Goal: Entertainment & Leisure: Consume media (video, audio)

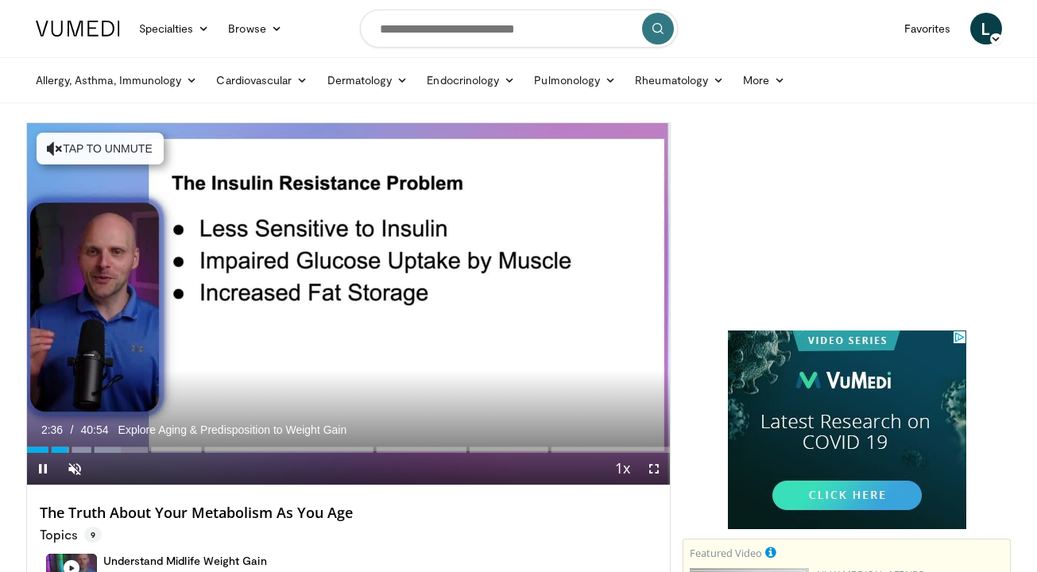
click at [345, 424] on span "Explore Aging & Predisposition to Weight Gain" at bounding box center [232, 430] width 229 height 14
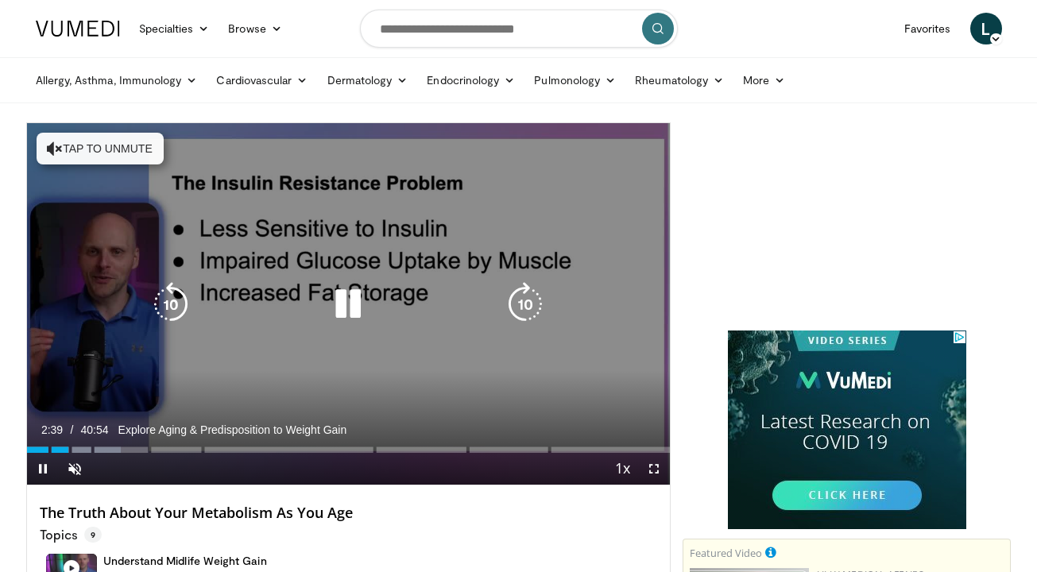
click at [353, 307] on icon "Video Player" at bounding box center [348, 304] width 44 height 44
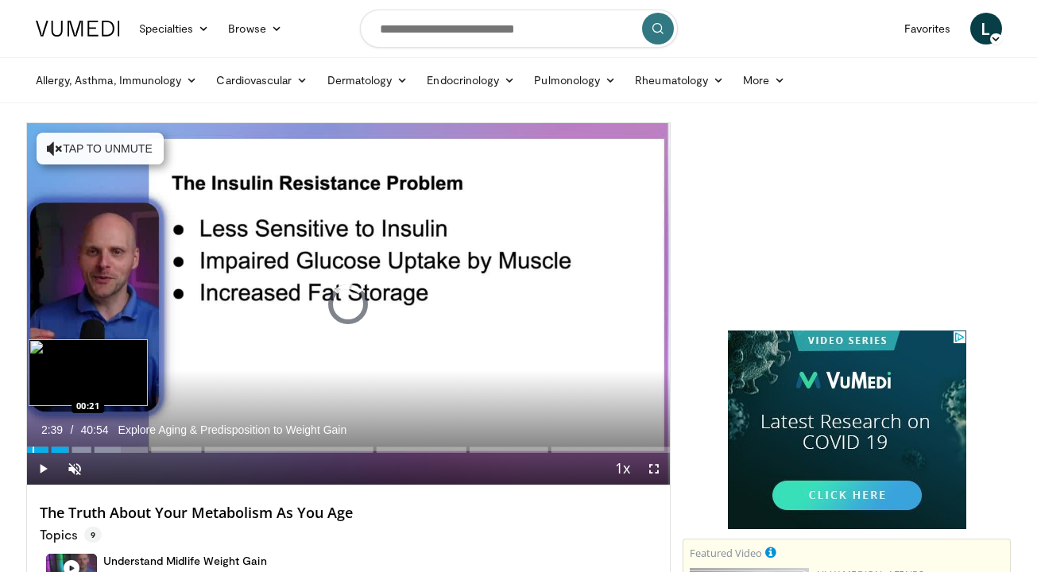
click at [33, 450] on div "Progress Bar" at bounding box center [34, 449] width 2 height 6
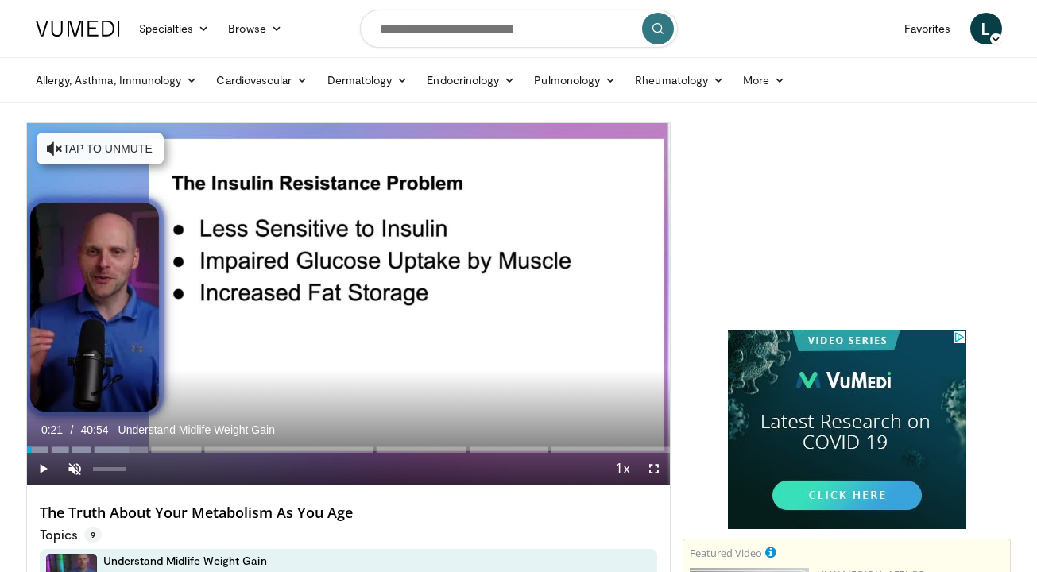
click at [75, 468] on span "Video Player" at bounding box center [75, 469] width 32 height 32
